Goal: Navigation & Orientation: Find specific page/section

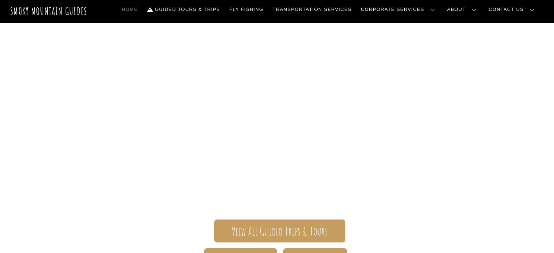
click at [0, 0] on link "Our Story" at bounding box center [0, 0] width 0 height 0
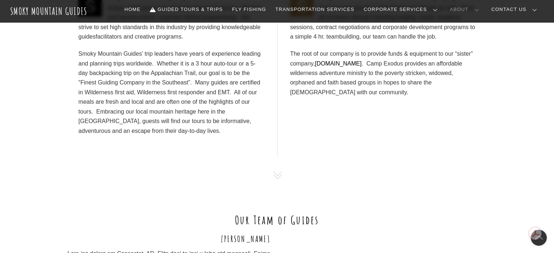
scroll to position [437, 0]
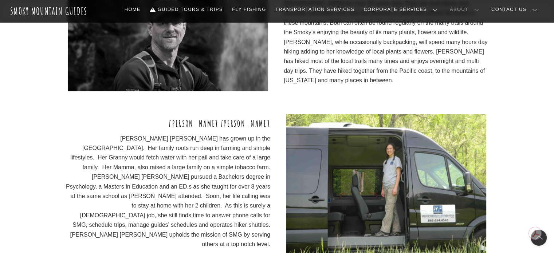
scroll to position [1056, 0]
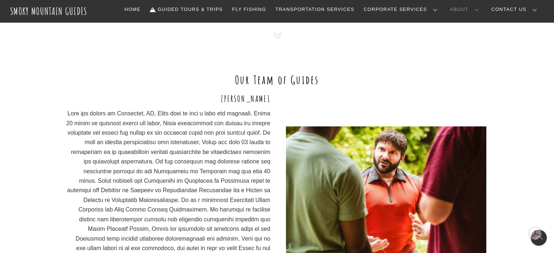
scroll to position [510, 0]
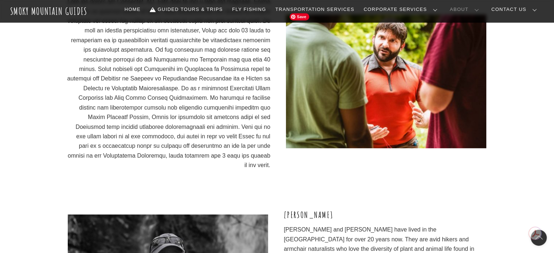
scroll to position [656, 0]
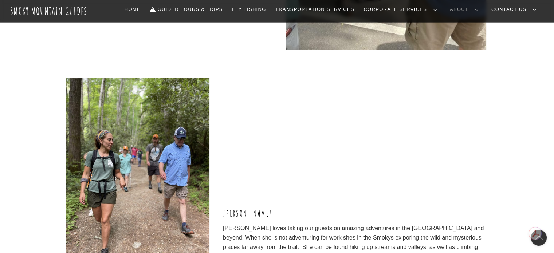
scroll to position [1894, 0]
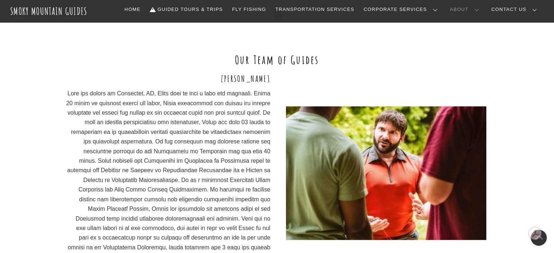
scroll to position [364, 0]
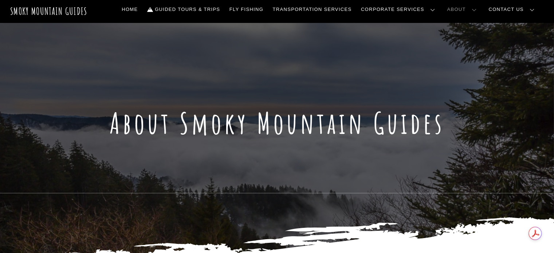
click at [0, 0] on link "Contact Us" at bounding box center [0, 0] width 0 height 0
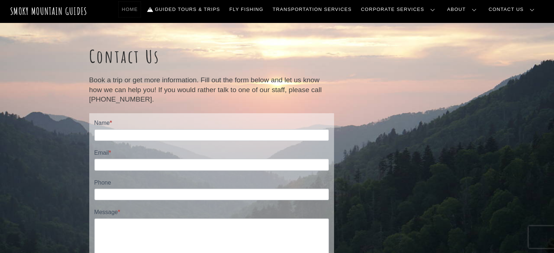
click at [141, 9] on link "Home" at bounding box center [130, 9] width 22 height 15
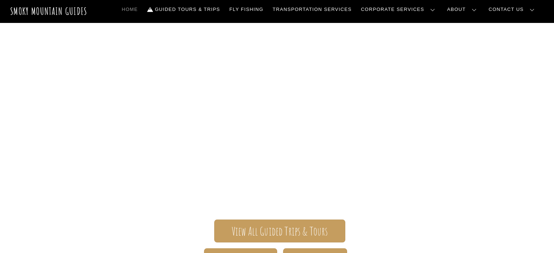
click at [0, 0] on link "Corporate Services Overview" at bounding box center [0, 0] width 0 height 0
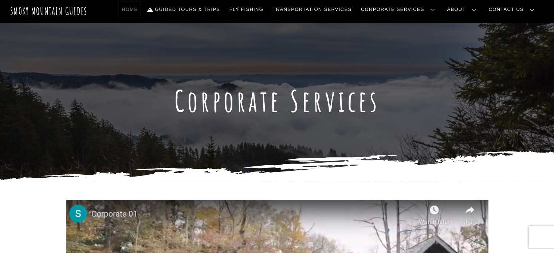
click at [141, 7] on link "Home" at bounding box center [130, 9] width 22 height 15
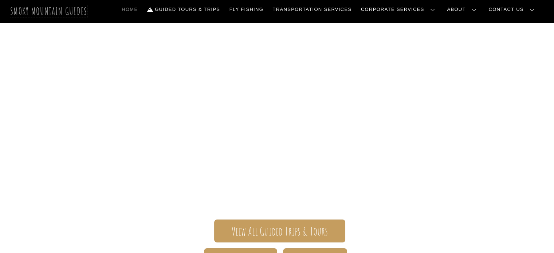
drag, startPoint x: 0, startPoint y: 0, endPoint x: 35, endPoint y: 13, distance: 37.5
click at [35, 13] on span "Smoky Mountain Guides" at bounding box center [48, 11] width 77 height 12
click at [0, 0] on link "Team Building" at bounding box center [0, 0] width 0 height 0
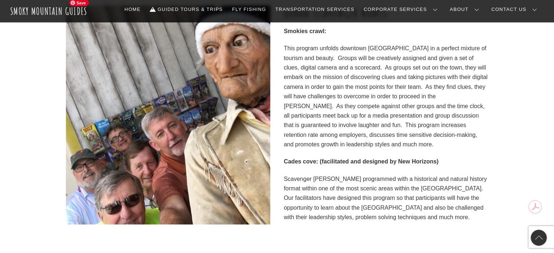
scroll to position [1457, 0]
